Goal: Find contact information: Find contact information

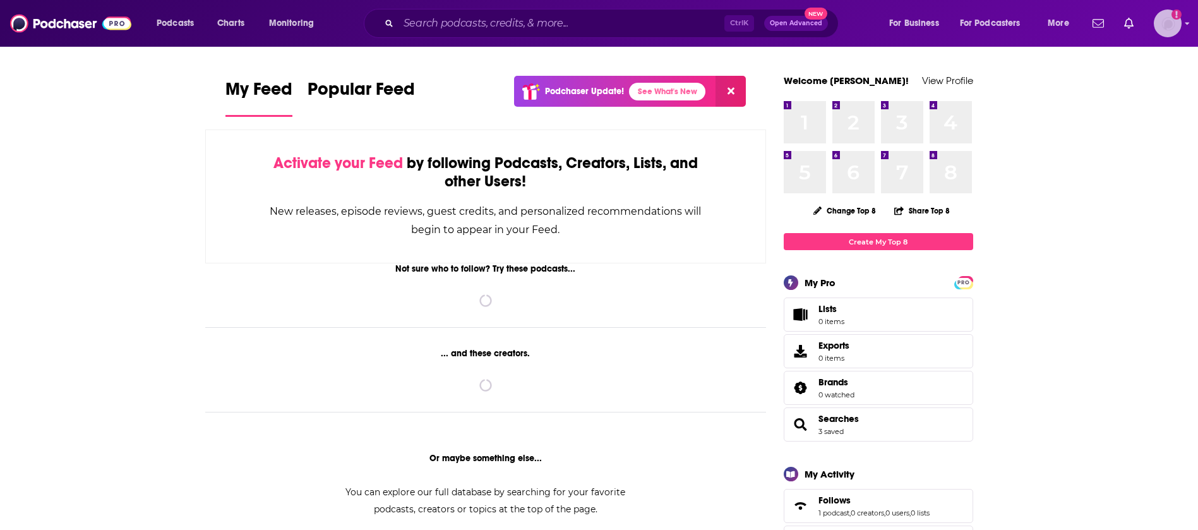
click at [1180, 27] on img "Logged in as jefuchs" at bounding box center [1168, 23] width 28 height 28
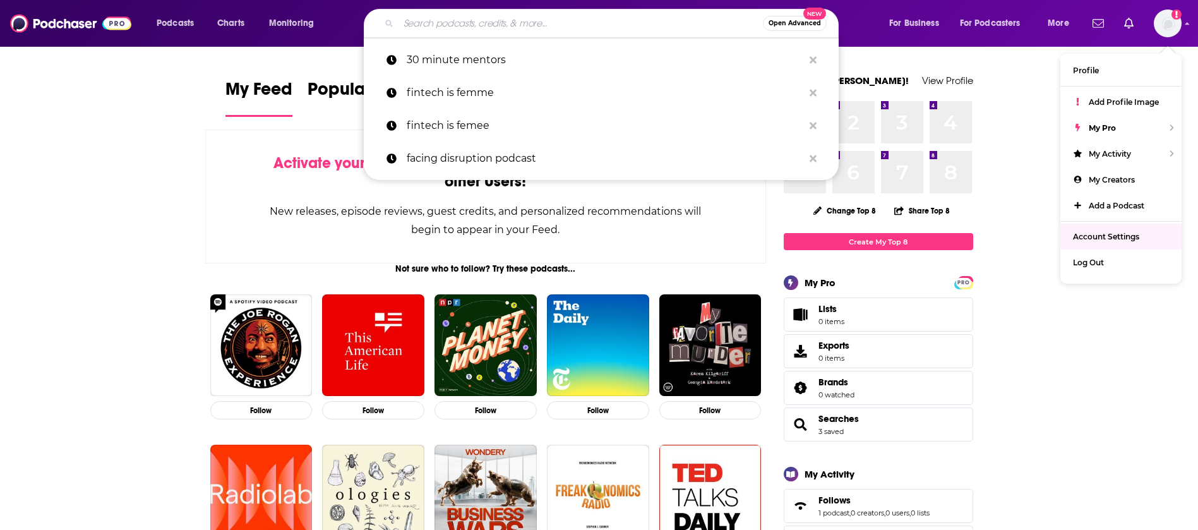
click at [539, 28] on input "Search podcasts, credits, & more..." at bounding box center [580, 23] width 364 height 20
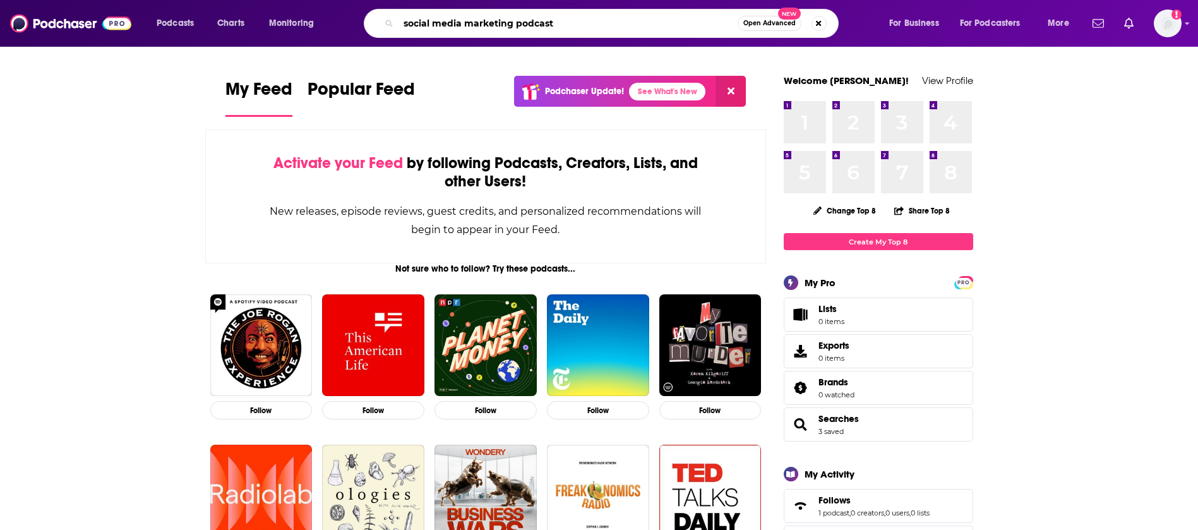
type input "social media marketing podcast"
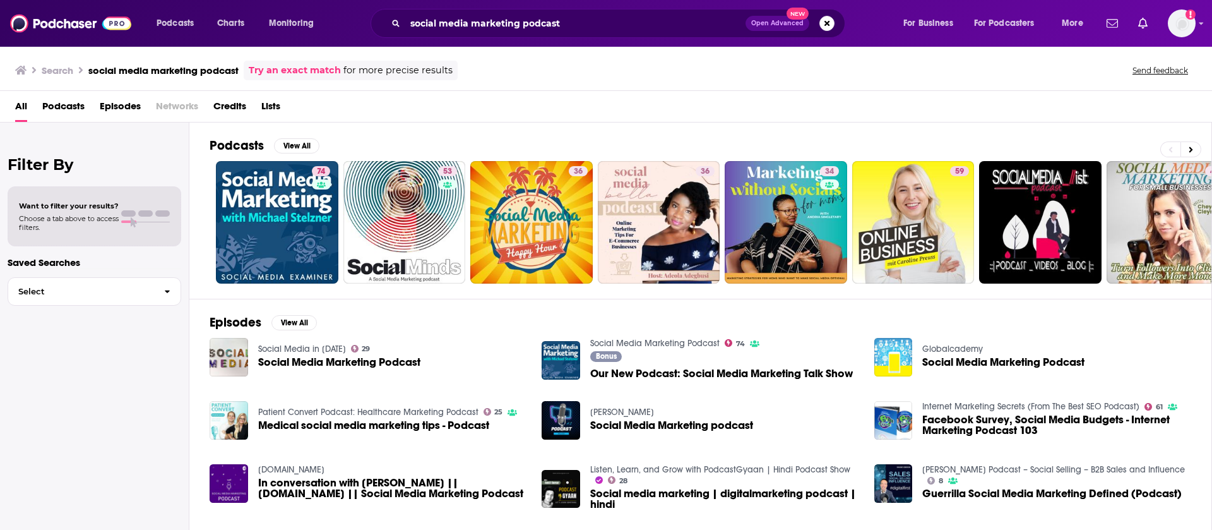
click at [638, 373] on span "Our New Podcast: Social Media Marketing Talk Show" at bounding box center [721, 373] width 263 height 11
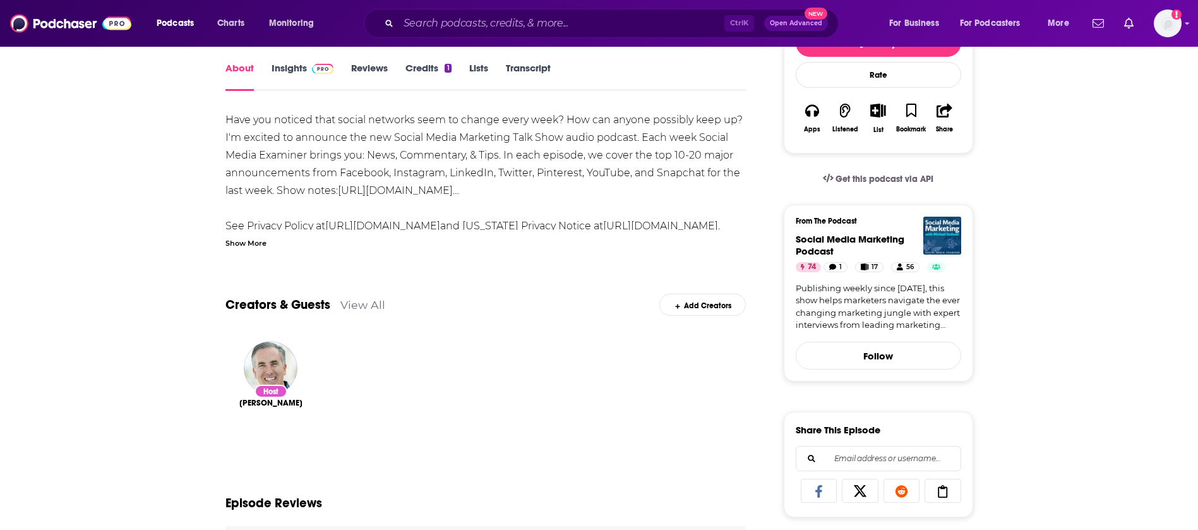
scroll to position [284, 0]
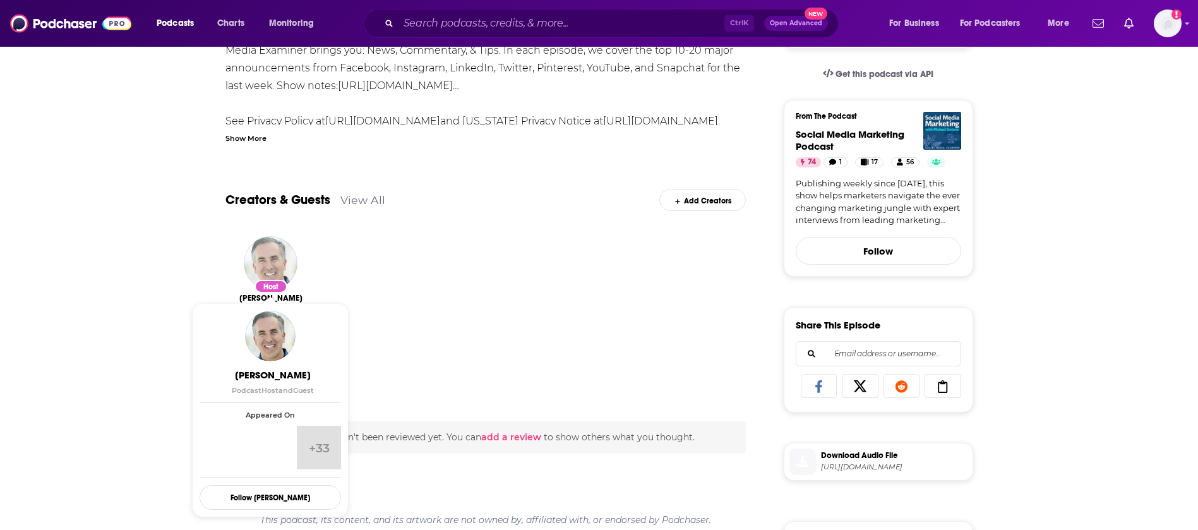
click at [268, 248] on img "Michael Stelzner" at bounding box center [271, 263] width 54 height 54
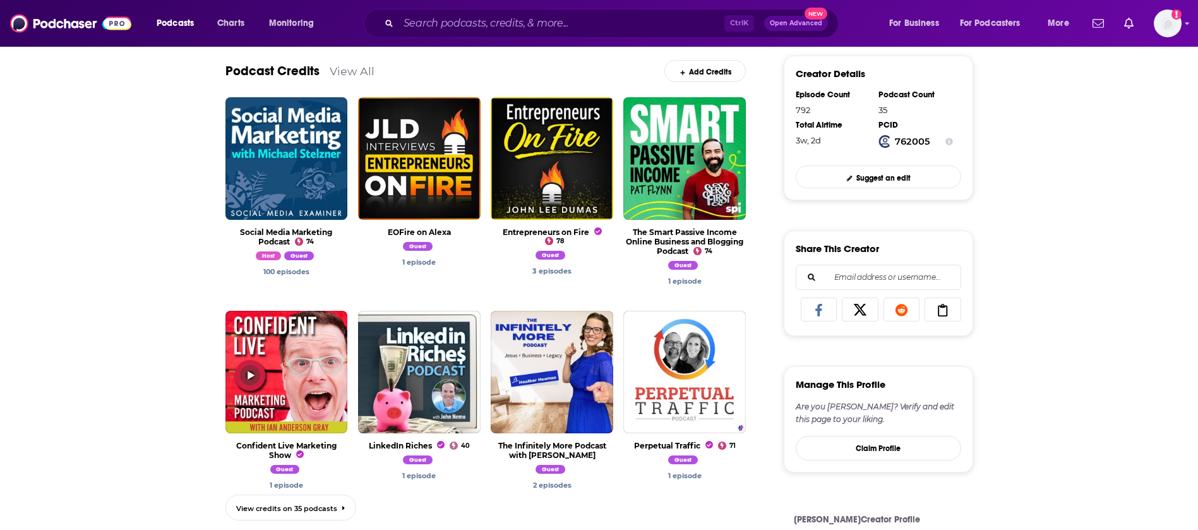
scroll to position [379, 0]
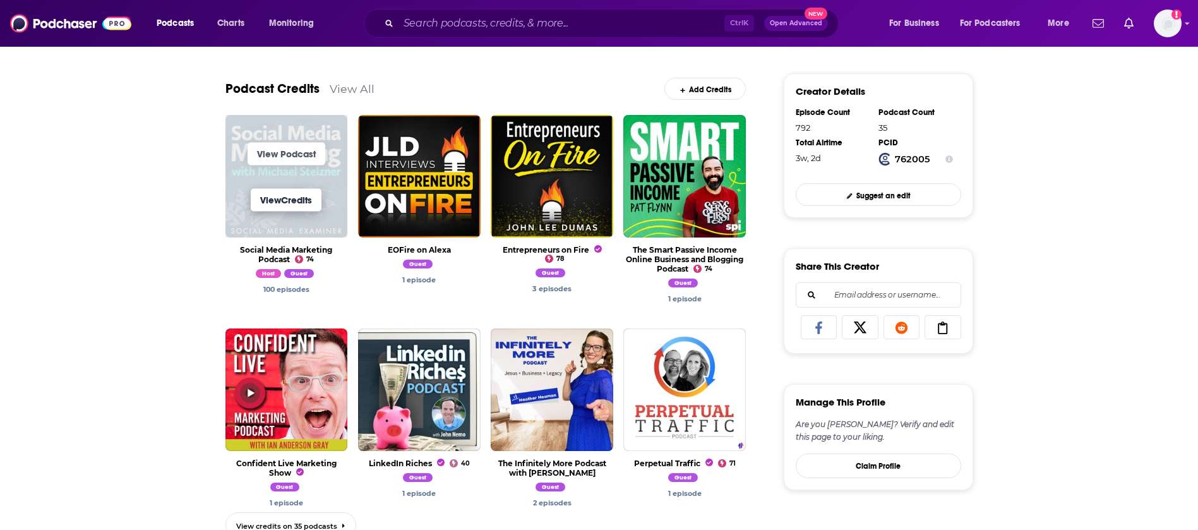
click at [309, 201] on link "View Credits" at bounding box center [286, 199] width 71 height 23
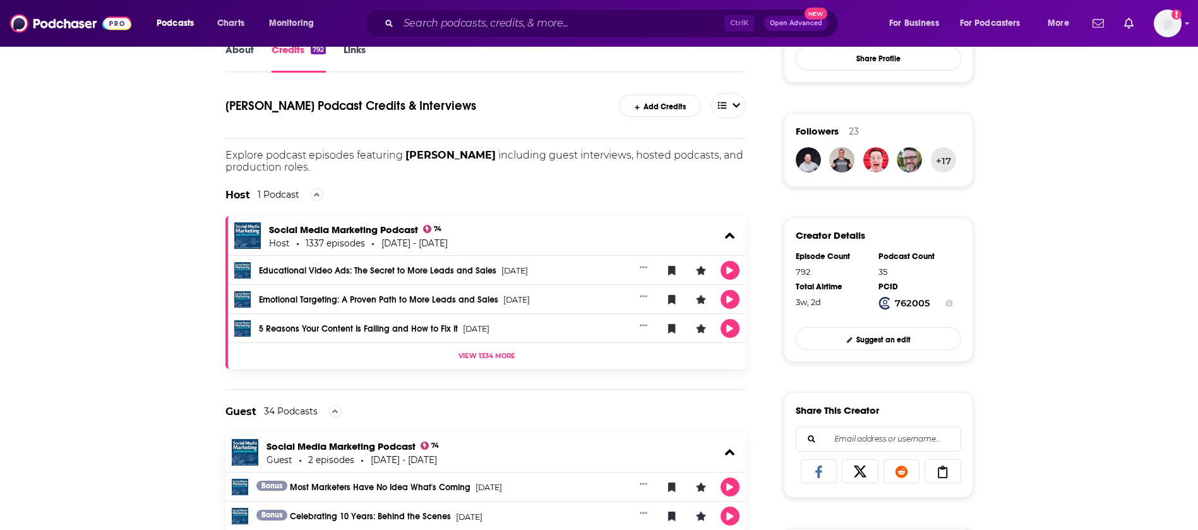
scroll to position [90, 0]
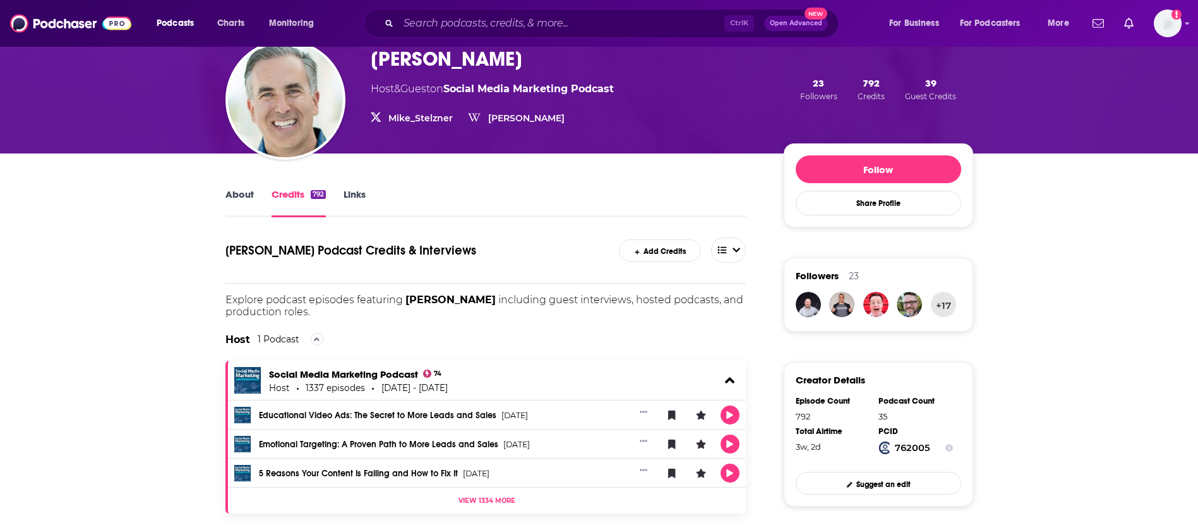
click at [241, 194] on link "About" at bounding box center [239, 202] width 28 height 29
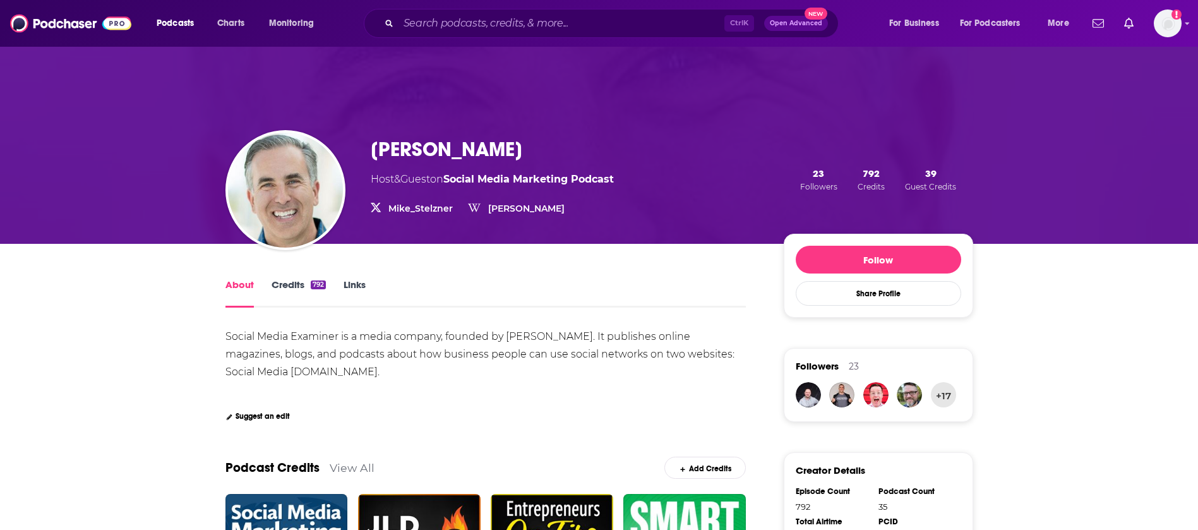
click at [516, 208] on link "[PERSON_NAME]" at bounding box center [526, 208] width 76 height 11
click at [434, 205] on link "Mike_Stelzner" at bounding box center [420, 208] width 64 height 11
click at [297, 279] on link "Credits 792" at bounding box center [299, 292] width 54 height 29
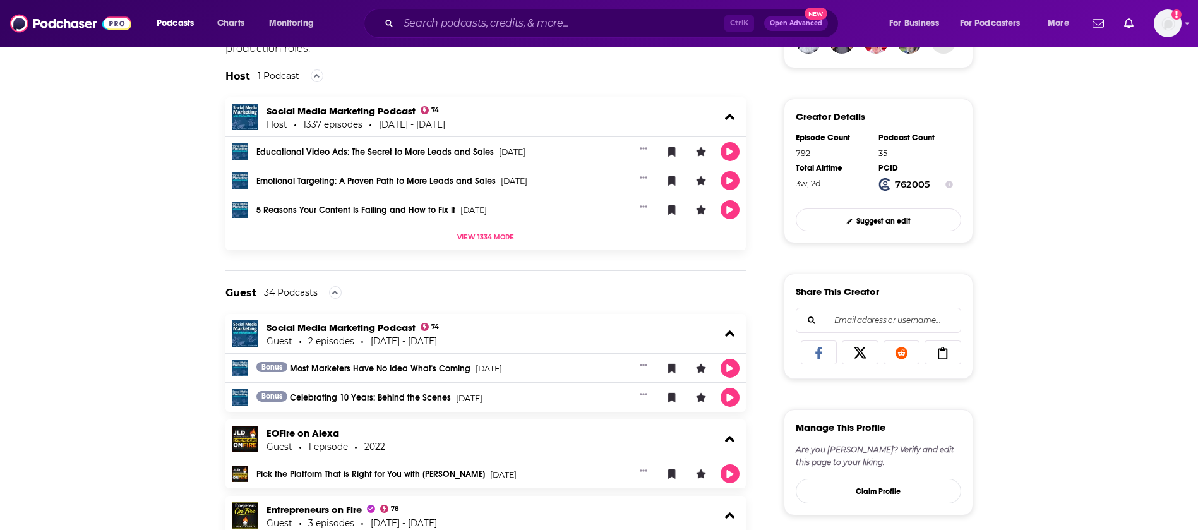
scroll to position [474, 0]
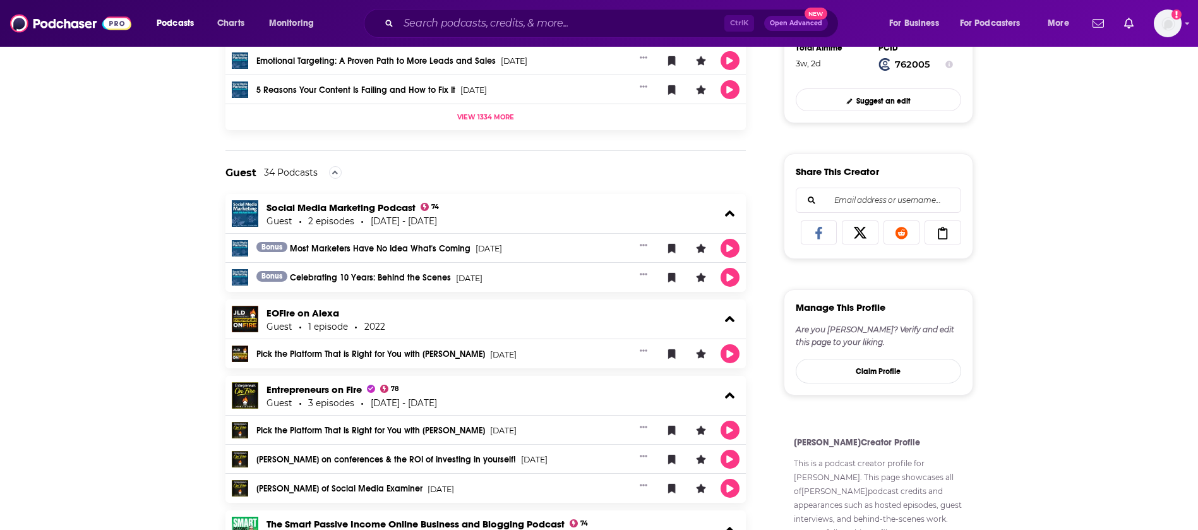
click at [942, 229] on icon at bounding box center [942, 233] width 9 height 13
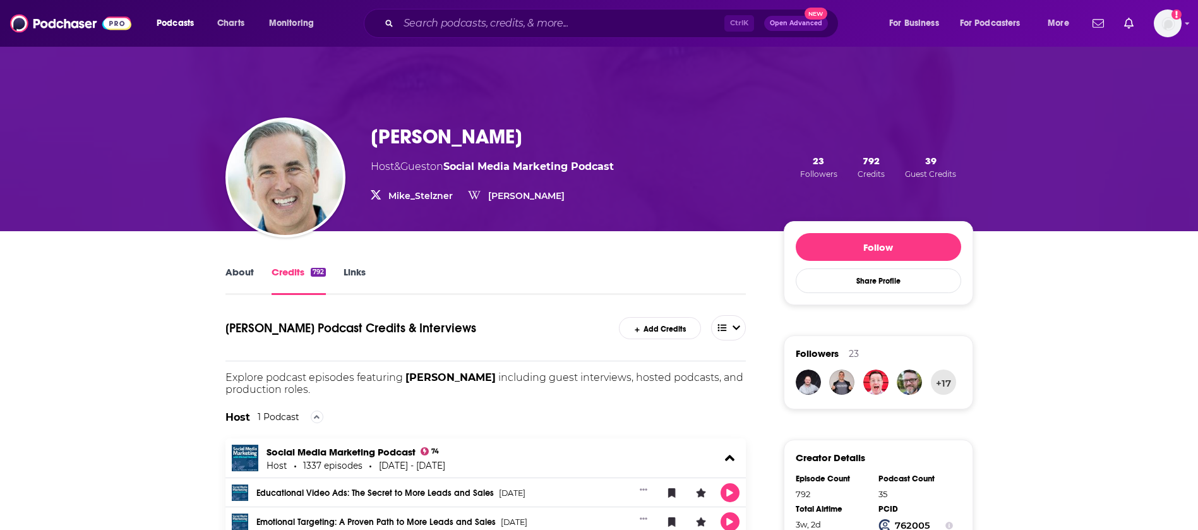
scroll to position [0, 0]
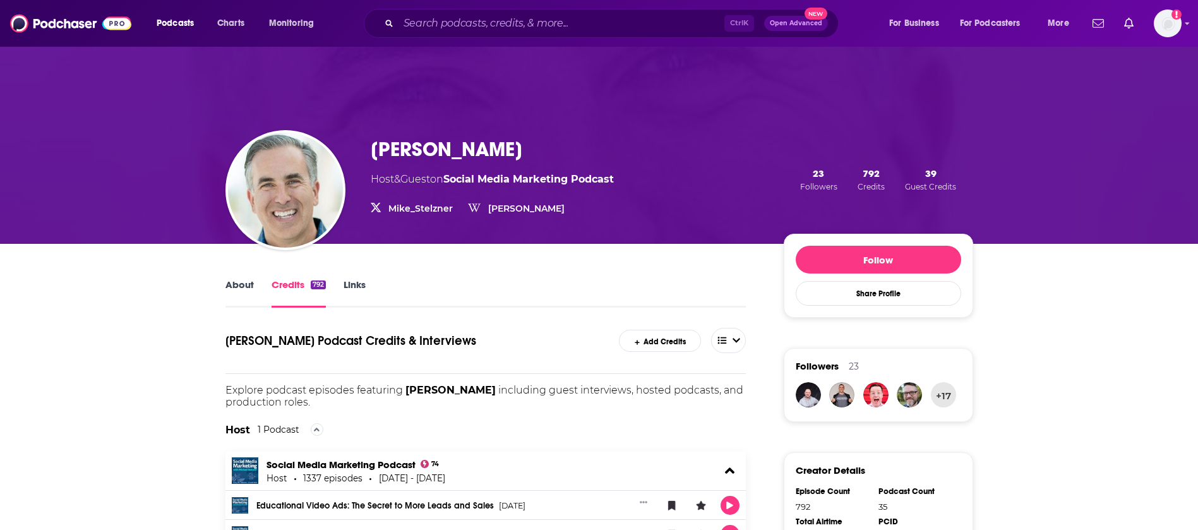
click at [233, 282] on link "About" at bounding box center [239, 292] width 28 height 29
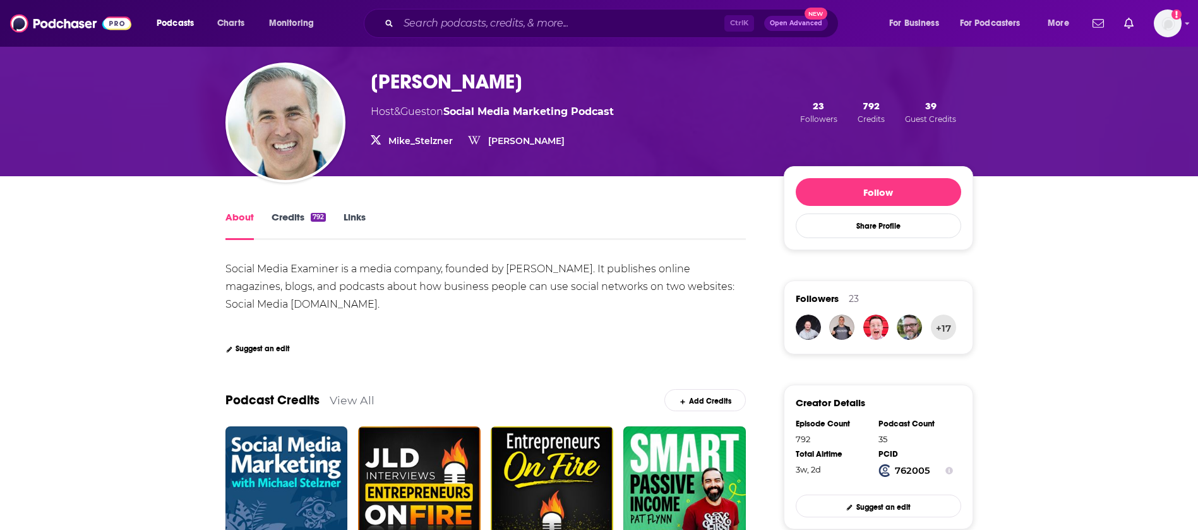
scroll to position [284, 0]
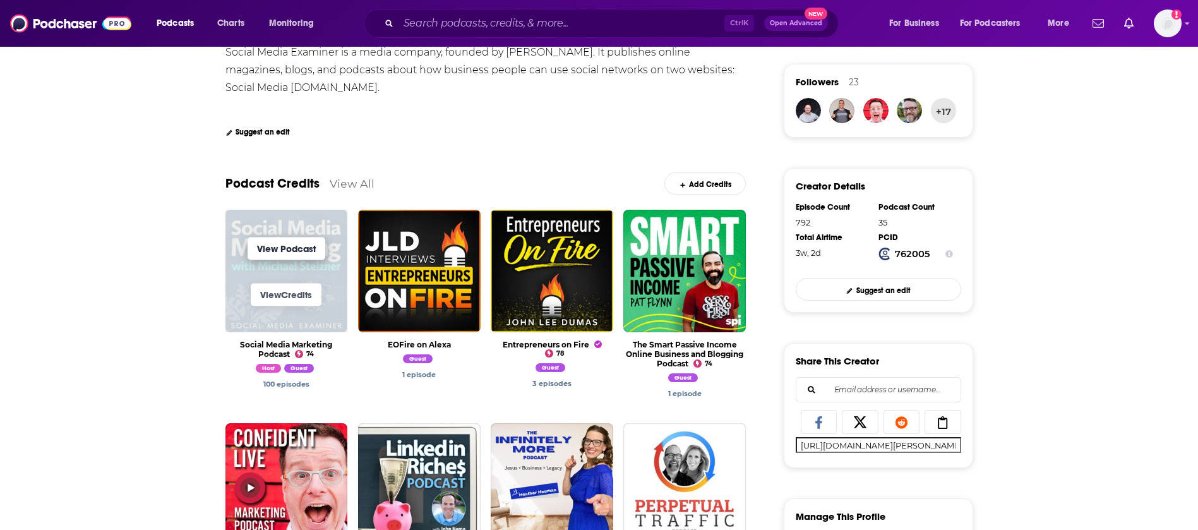
click at [293, 256] on link "View Podcast" at bounding box center [287, 248] width 78 height 23
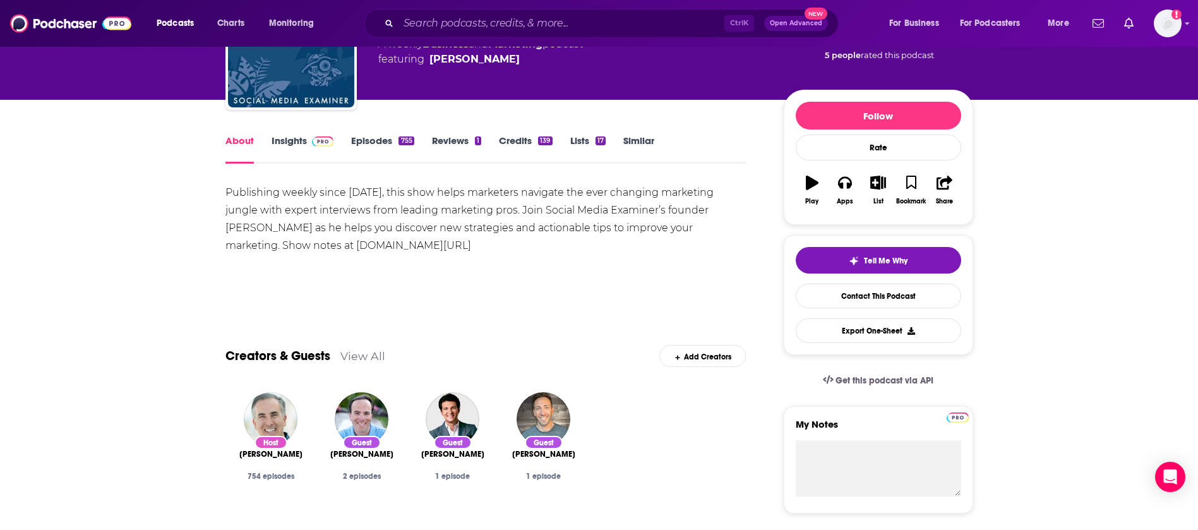
scroll to position [189, 0]
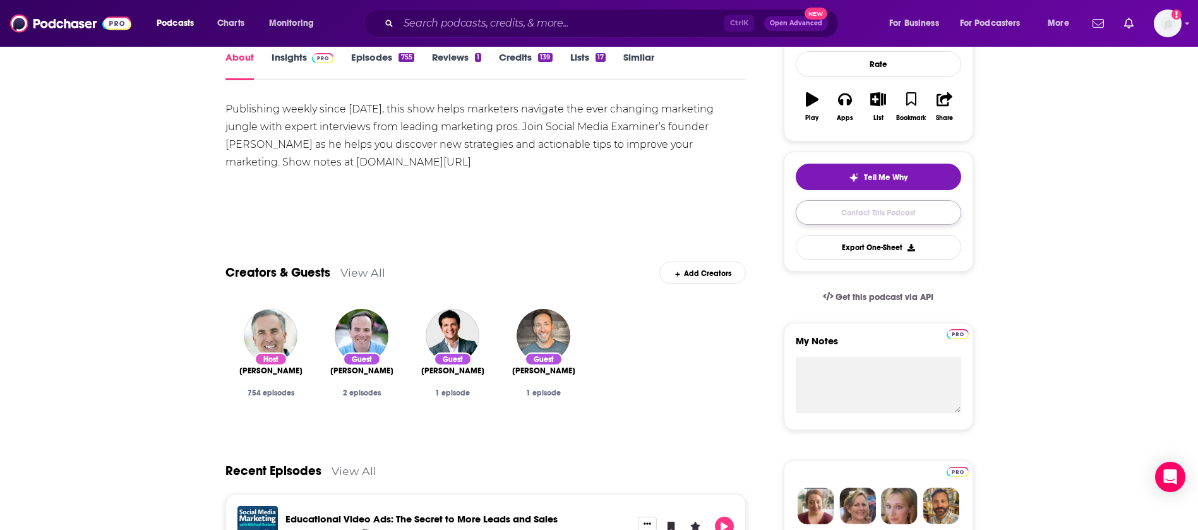
click at [863, 203] on link "Contact This Podcast" at bounding box center [878, 212] width 165 height 25
